Goal: Information Seeking & Learning: Check status

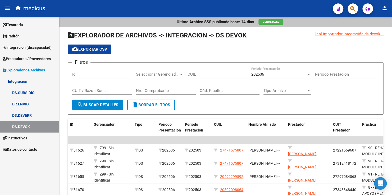
click at [25, 94] on link "DS.SUBSIDIO" at bounding box center [29, 92] width 59 height 11
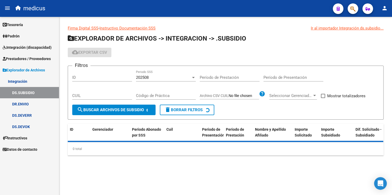
click at [25, 105] on link "DR.ENVIO" at bounding box center [29, 104] width 59 height 11
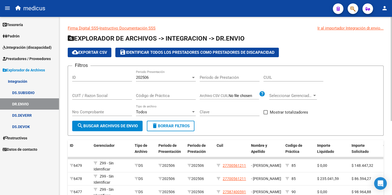
click at [165, 78] on div "202506" at bounding box center [163, 77] width 55 height 5
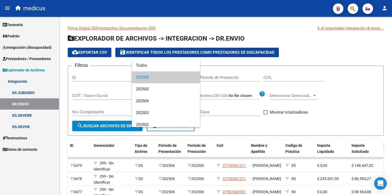
click at [162, 80] on span "202506" at bounding box center [166, 78] width 60 height 12
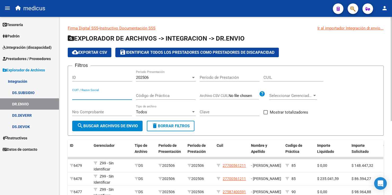
click at [83, 94] on input "CUIT / Razon Social" at bounding box center [102, 96] width 60 height 5
paste input "27231598796"
type input "27231598796"
click at [117, 128] on span "search Buscar Archivos de Envio" at bounding box center [107, 126] width 61 height 5
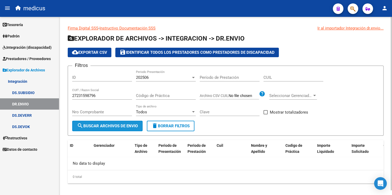
click at [100, 124] on span "search Buscar Archivos de Envio" at bounding box center [107, 126] width 61 height 5
click at [152, 77] on div "202506" at bounding box center [163, 77] width 55 height 5
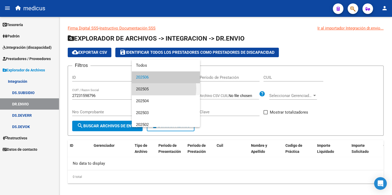
click at [151, 89] on span "202505" at bounding box center [166, 89] width 60 height 12
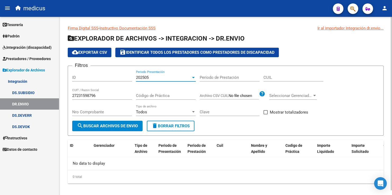
click at [107, 127] on span "search Buscar Archivos de Envio" at bounding box center [107, 126] width 61 height 5
click at [168, 76] on div "202505" at bounding box center [163, 77] width 55 height 5
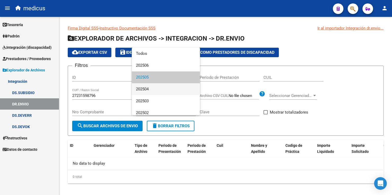
click at [147, 91] on span "202504" at bounding box center [166, 89] width 60 height 12
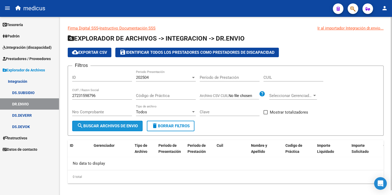
click at [120, 126] on span "search Buscar Archivos de Envio" at bounding box center [107, 126] width 61 height 5
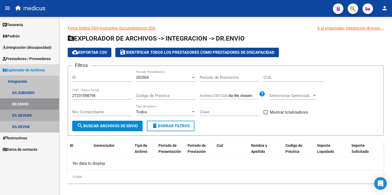
click at [22, 116] on link "DS.DEVERR" at bounding box center [29, 115] width 59 height 11
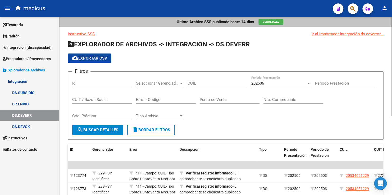
click at [93, 96] on div "CUIT / Razon Social" at bounding box center [102, 97] width 60 height 11
paste input "27231598796"
type input "27231598796"
click at [103, 128] on span "search Buscar Detalles" at bounding box center [97, 130] width 41 height 5
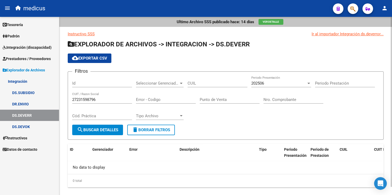
click at [276, 83] on div "202506" at bounding box center [278, 83] width 55 height 5
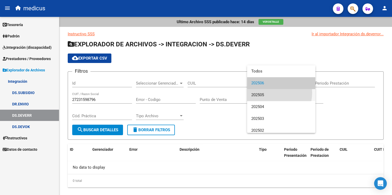
click at [269, 93] on span "202505" at bounding box center [281, 95] width 60 height 12
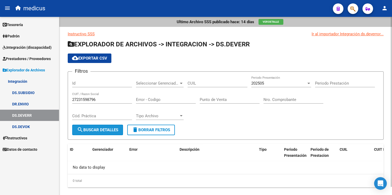
click at [103, 131] on span "search Buscar Detalles" at bounding box center [97, 130] width 41 height 5
click at [264, 84] on div "202505" at bounding box center [278, 83] width 55 height 5
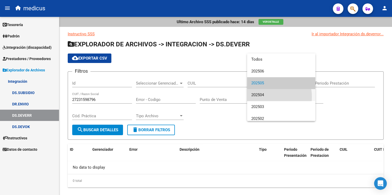
click at [260, 97] on span "202504" at bounding box center [281, 95] width 60 height 12
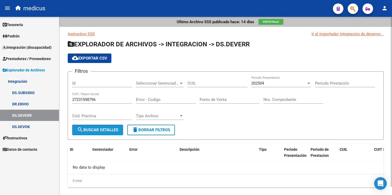
click at [94, 128] on span "search Buscar Detalles" at bounding box center [97, 130] width 41 height 5
click at [27, 103] on link "DR.ENVIO" at bounding box center [29, 104] width 59 height 11
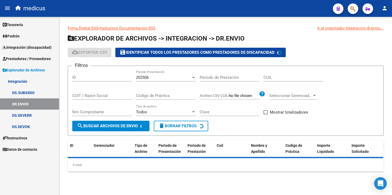
click at [30, 93] on link "DS.SUBSIDIO" at bounding box center [29, 92] width 59 height 11
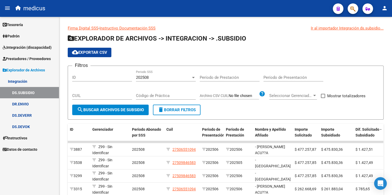
click at [24, 92] on link "DS.SUBSIDIO" at bounding box center [29, 92] width 59 height 11
click at [100, 95] on input "CUIL" at bounding box center [102, 96] width 60 height 5
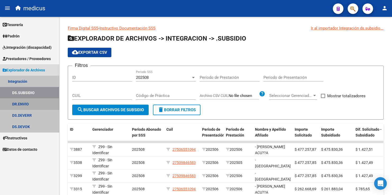
click at [27, 106] on link "DR.ENVIO" at bounding box center [29, 104] width 59 height 11
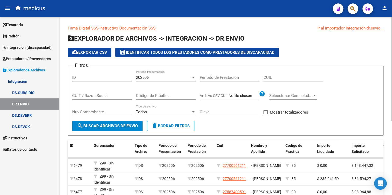
click at [287, 80] on div "CUIL" at bounding box center [293, 75] width 60 height 11
type input "27-23159879-6"
click at [107, 128] on span "search Buscar Archivos de Envio" at bounding box center [107, 126] width 61 height 5
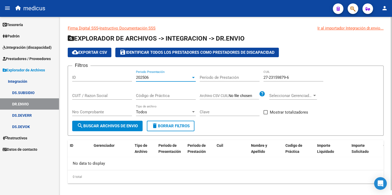
click at [150, 78] on div "202506" at bounding box center [163, 77] width 55 height 5
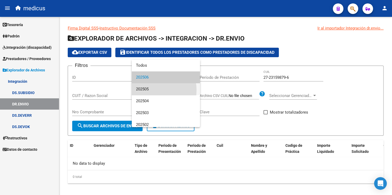
click at [150, 90] on span "202505" at bounding box center [166, 89] width 60 height 12
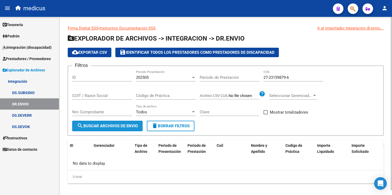
click at [132, 127] on span "search Buscar Archivos de Envio" at bounding box center [107, 126] width 61 height 5
drag, startPoint x: 292, startPoint y: 78, endPoint x: 209, endPoint y: 65, distance: 84.5
click at [209, 65] on app-list-header "EXPLORADOR DE ARCHIVOS -> INTEGRACION -> DR.ENVIO cloud_download Exportar CSV s…" at bounding box center [225, 85] width 315 height 102
click at [88, 96] on input "CUIT / Razon Social" at bounding box center [102, 96] width 60 height 5
paste input "27-23159879-6"
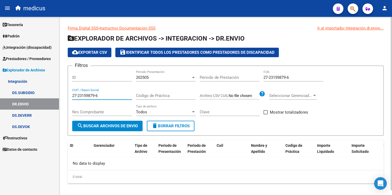
type input "27-23159879-6"
drag, startPoint x: 311, startPoint y: 75, endPoint x: 252, endPoint y: 69, distance: 58.9
click at [252, 69] on form "Filtros ID 202505 Periodo Presentación Período de Prestación 27-23159879-6 CUIL…" at bounding box center [225, 101] width 315 height 70
click at [93, 125] on span "search Buscar Archivos de Envio" at bounding box center [107, 126] width 61 height 5
click at [156, 76] on div "202505" at bounding box center [163, 77] width 55 height 5
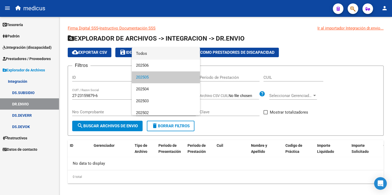
click at [155, 52] on span "Todos" at bounding box center [166, 54] width 60 height 12
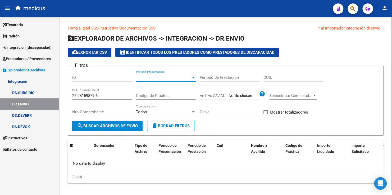
click at [108, 128] on span "search Buscar Archivos de Envio" at bounding box center [107, 126] width 61 height 5
click at [99, 95] on input "27-23159879-6" at bounding box center [102, 96] width 60 height 5
click at [163, 80] on span "Periodo Presentación" at bounding box center [163, 77] width 55 height 5
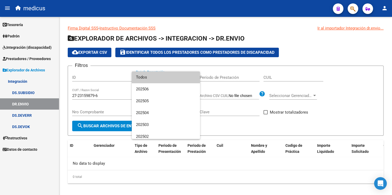
click at [151, 78] on span "Todos" at bounding box center [166, 78] width 60 height 12
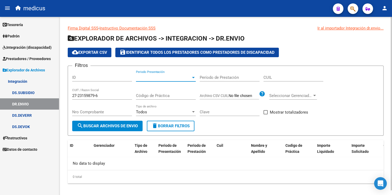
click at [105, 95] on input "27-23159879-6" at bounding box center [102, 96] width 60 height 5
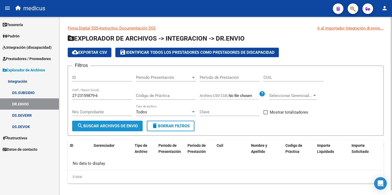
click at [111, 127] on span "search Buscar Archivos de Envio" at bounding box center [107, 126] width 61 height 5
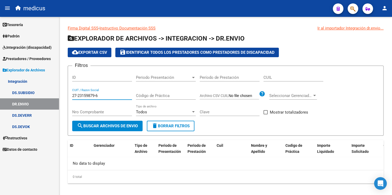
drag, startPoint x: 101, startPoint y: 96, endPoint x: 47, endPoint y: 89, distance: 55.2
click at [47, 89] on mat-sidenav-container "Firma Express Tesorería Extractos Procesados (csv) Extractos Originales (pdf) P…" at bounding box center [196, 106] width 392 height 179
click at [282, 78] on input "CUIL" at bounding box center [293, 77] width 60 height 5
click at [109, 96] on input "27-23159879-6" at bounding box center [102, 96] width 60 height 5
click at [167, 78] on span "Periodo Presentación" at bounding box center [163, 77] width 55 height 5
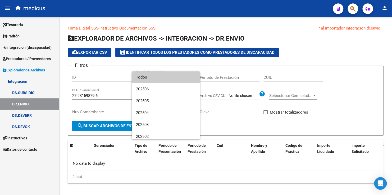
click at [151, 78] on span "Todos" at bounding box center [166, 78] width 60 height 12
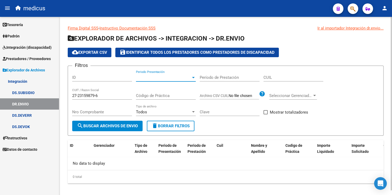
click at [112, 129] on button "search Buscar Archivos de Envio" at bounding box center [107, 126] width 70 height 11
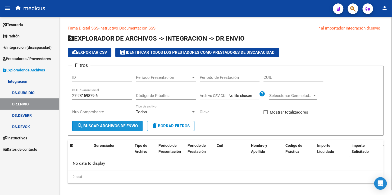
click at [113, 126] on span "search Buscar Archivos de Envio" at bounding box center [107, 126] width 61 height 5
click at [95, 96] on input "27-23159879-6" at bounding box center [102, 96] width 60 height 5
click at [78, 93] on div "27-231598796 CUIT / Razon Social" at bounding box center [102, 94] width 60 height 11
click at [78, 95] on input "27-231598796" at bounding box center [102, 96] width 60 height 5
type input "27231598796"
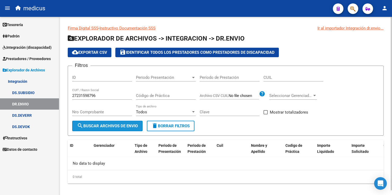
click at [116, 126] on span "search Buscar Archivos de Envio" at bounding box center [107, 126] width 61 height 5
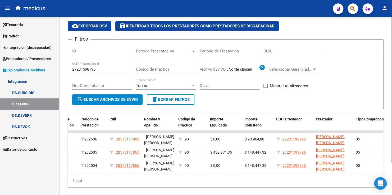
scroll to position [0, 116]
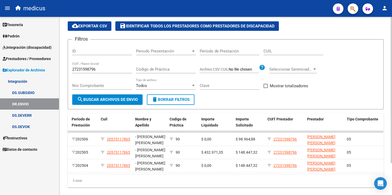
click at [274, 177] on div "ID Gerenciador Tipo de Archivo Periodo de Presentación Periodo de Prestación Cu…" at bounding box center [225, 151] width 315 height 74
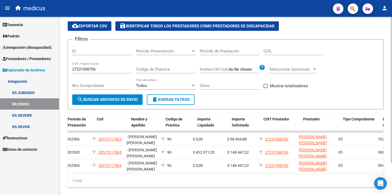
scroll to position [0, 100]
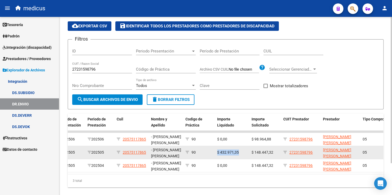
drag, startPoint x: 240, startPoint y: 152, endPoint x: 216, endPoint y: 152, distance: 23.8
click at [216, 152] on datatable-body-cell "$ 432.971,35" at bounding box center [232, 152] width 34 height 13
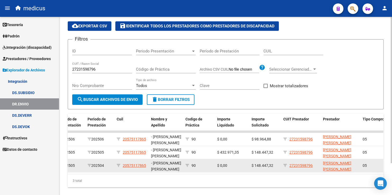
drag, startPoint x: 216, startPoint y: 152, endPoint x: 220, endPoint y: 167, distance: 15.9
click at [220, 167] on span "$ 0,00" at bounding box center [222, 166] width 10 height 4
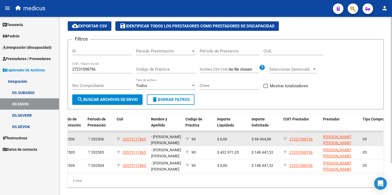
click at [232, 137] on div "$ 0,00" at bounding box center [232, 140] width 30 height 6
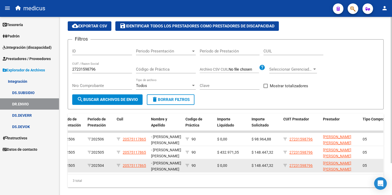
click at [231, 166] on div "$ 0,00" at bounding box center [232, 166] width 30 height 6
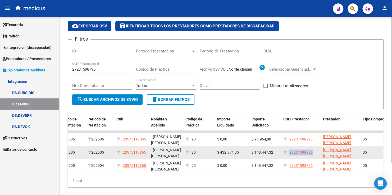
drag, startPoint x: 313, startPoint y: 152, endPoint x: 288, endPoint y: 152, distance: 24.8
click at [288, 152] on div "27231598796" at bounding box center [300, 153] width 35 height 6
copy div "27231598796"
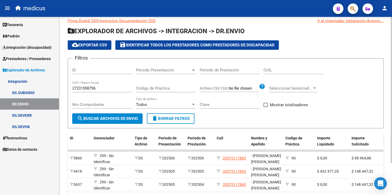
scroll to position [0, 0]
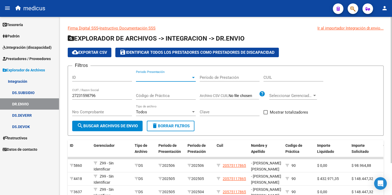
click at [153, 76] on span "Periodo Presentación" at bounding box center [163, 77] width 55 height 5
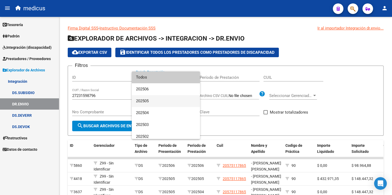
click at [152, 104] on span "202505" at bounding box center [166, 101] width 60 height 12
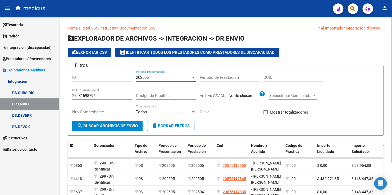
click at [117, 126] on span "search Buscar Archivos de Envio" at bounding box center [107, 126] width 61 height 5
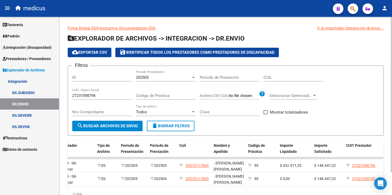
scroll to position [0, 33]
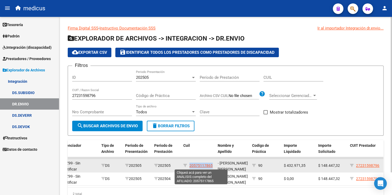
drag, startPoint x: 215, startPoint y: 165, endPoint x: 189, endPoint y: 163, distance: 25.4
click at [189, 163] on datatable-body-cell "20575117865" at bounding box center [198, 166] width 34 height 13
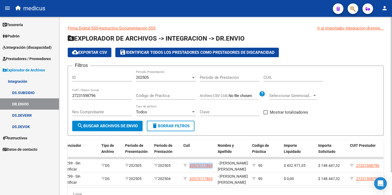
copy span "20575117865"
click at [22, 93] on link "DS.SUBSIDIO" at bounding box center [29, 92] width 59 height 11
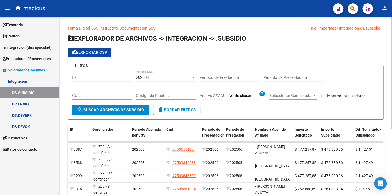
click at [97, 97] on input "CUIL" at bounding box center [102, 96] width 60 height 5
paste input "20-57511786-5"
type input "20-57511786-5"
click at [126, 110] on span "search Buscar Archivos de Subsidio" at bounding box center [110, 110] width 67 height 5
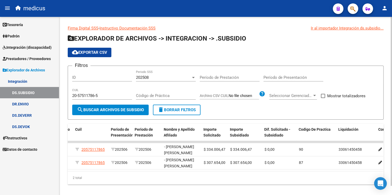
scroll to position [0, 51]
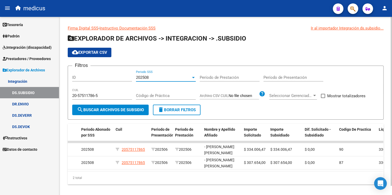
click at [179, 77] on div "202508" at bounding box center [163, 77] width 55 height 5
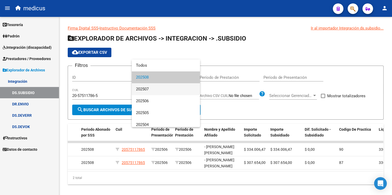
click at [160, 88] on span "202507" at bounding box center [166, 89] width 60 height 12
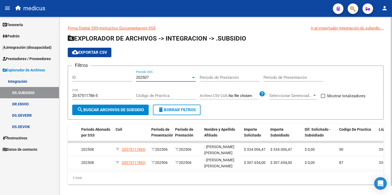
click at [128, 109] on span "search Buscar Archivos de Subsidio" at bounding box center [110, 110] width 67 height 5
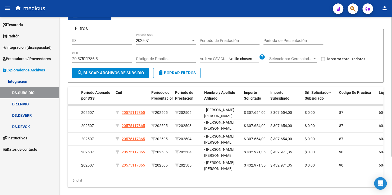
scroll to position [41, 0]
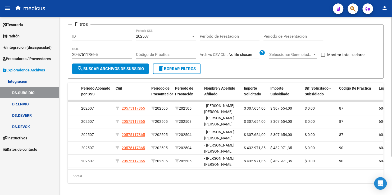
click at [391, 112] on html "menu medicus person Firma Express Tesorería Extractos Procesados (csv) Extracto…" at bounding box center [196, 97] width 392 height 195
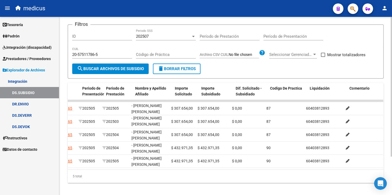
scroll to position [0, 0]
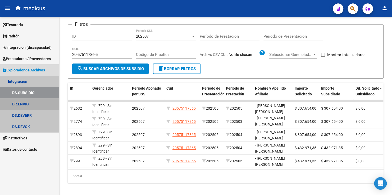
click at [23, 105] on link "DR.ENVIO" at bounding box center [29, 104] width 59 height 11
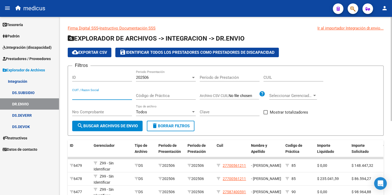
click at [88, 94] on input "CUIT / Razon Social" at bounding box center [102, 96] width 60 height 5
type input "27231598796"
click at [94, 128] on span "search Buscar Archivos de Envio" at bounding box center [107, 126] width 61 height 5
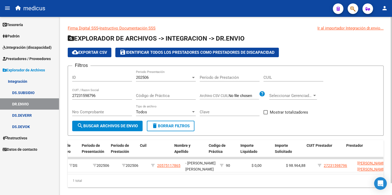
scroll to position [0, 109]
